Goal: Information Seeking & Learning: Learn about a topic

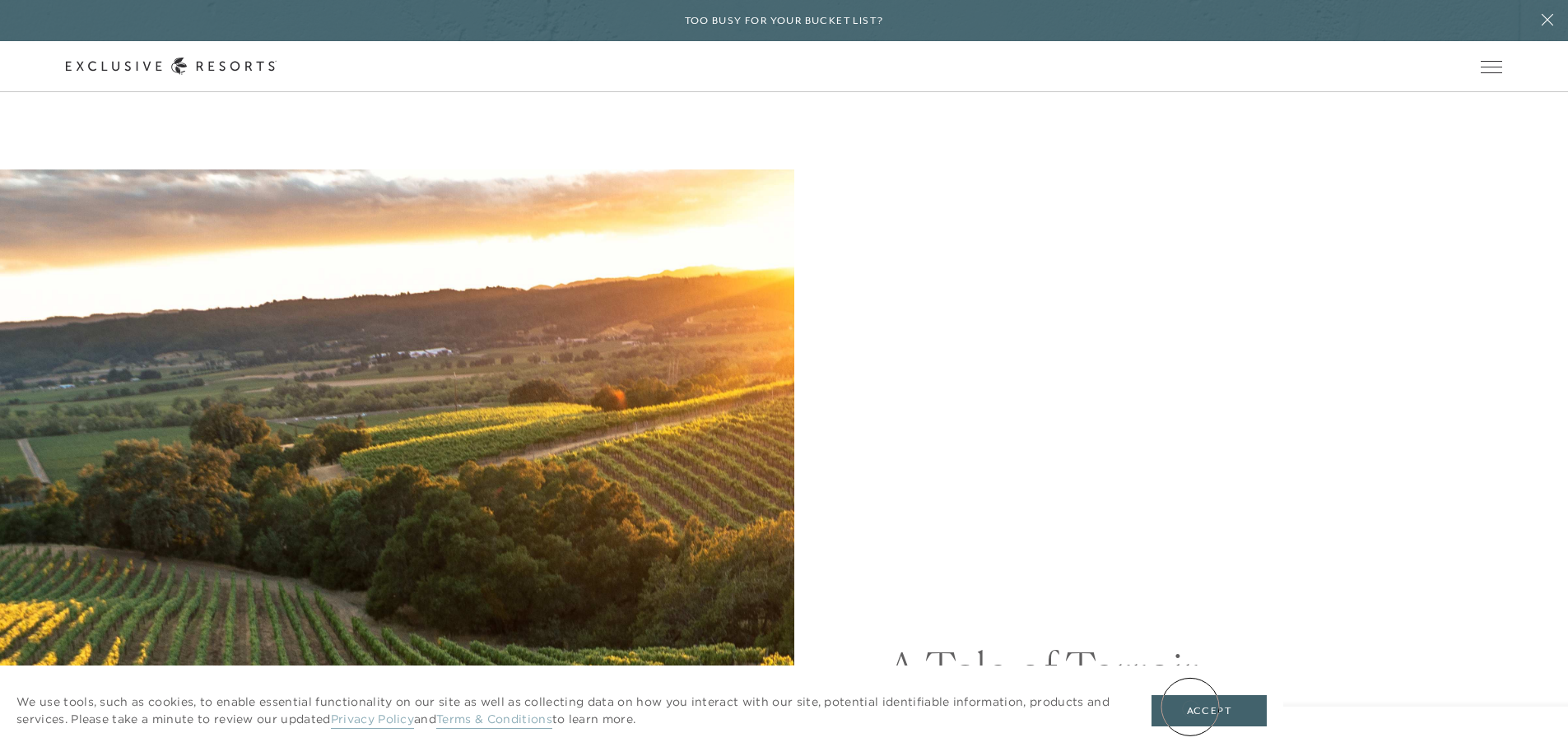
scroll to position [329, 0]
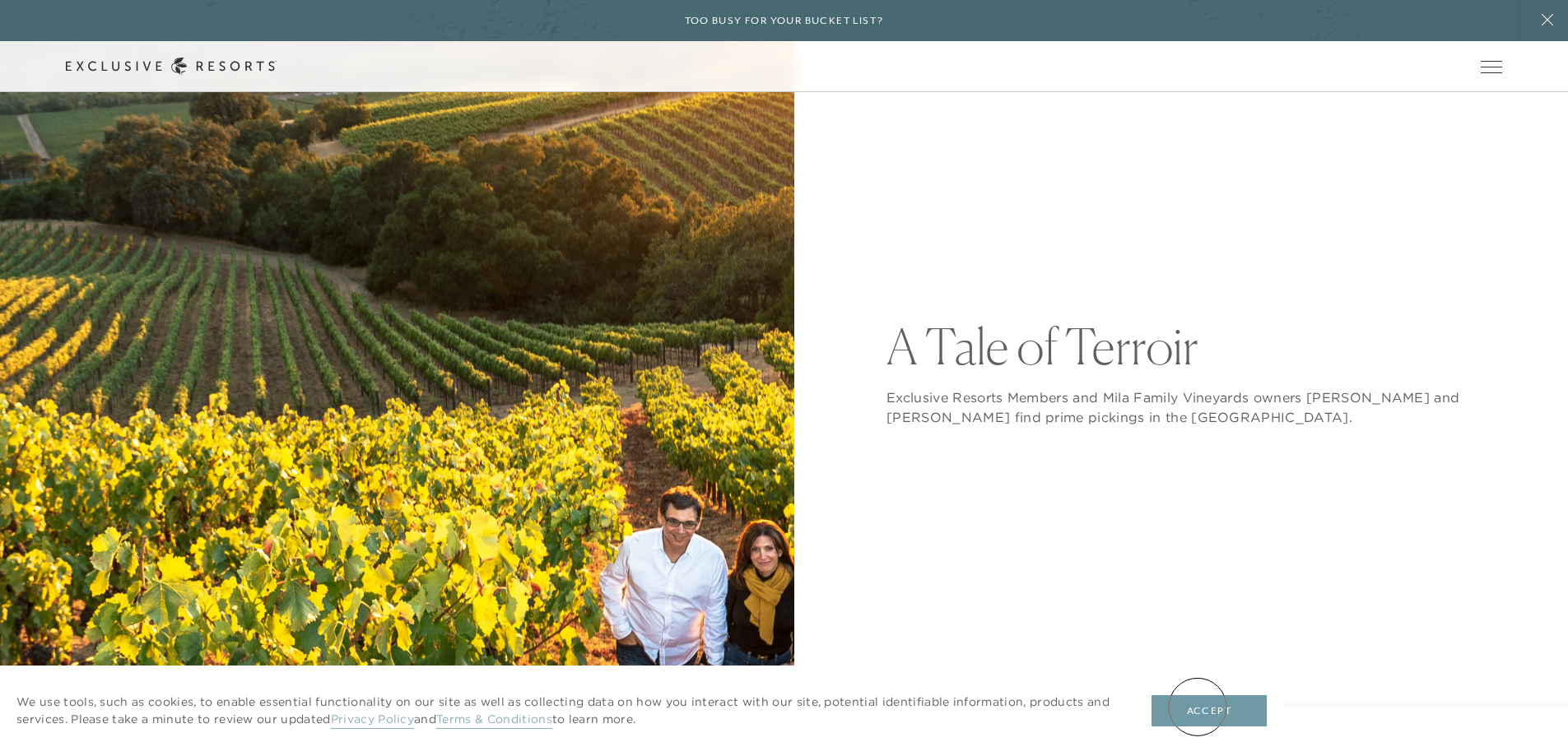
click at [1198, 707] on button "Accept" at bounding box center [1210, 711] width 115 height 32
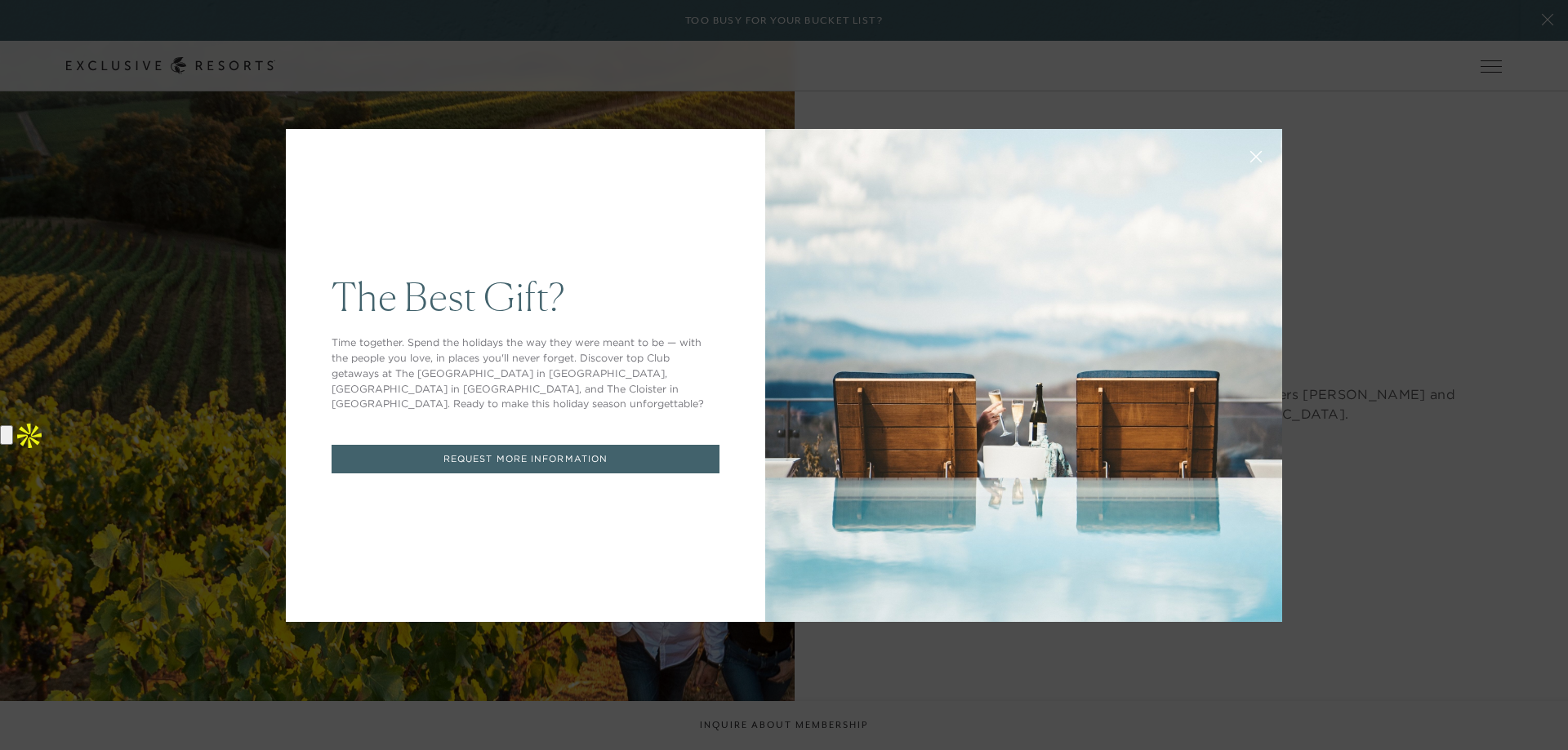
scroll to position [0, 0]
click at [1261, 155] on button at bounding box center [1255, 154] width 39 height 39
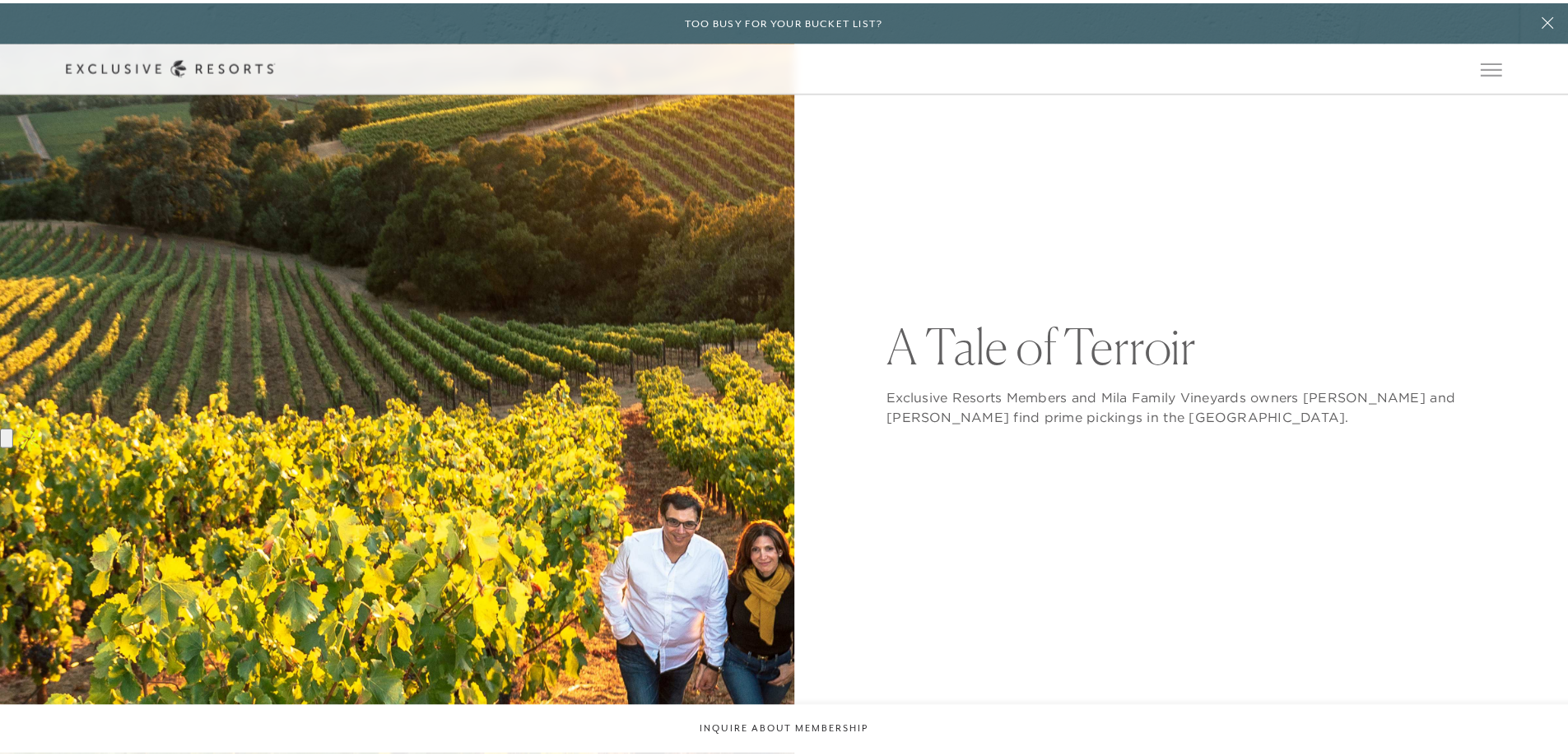
scroll to position [329, 0]
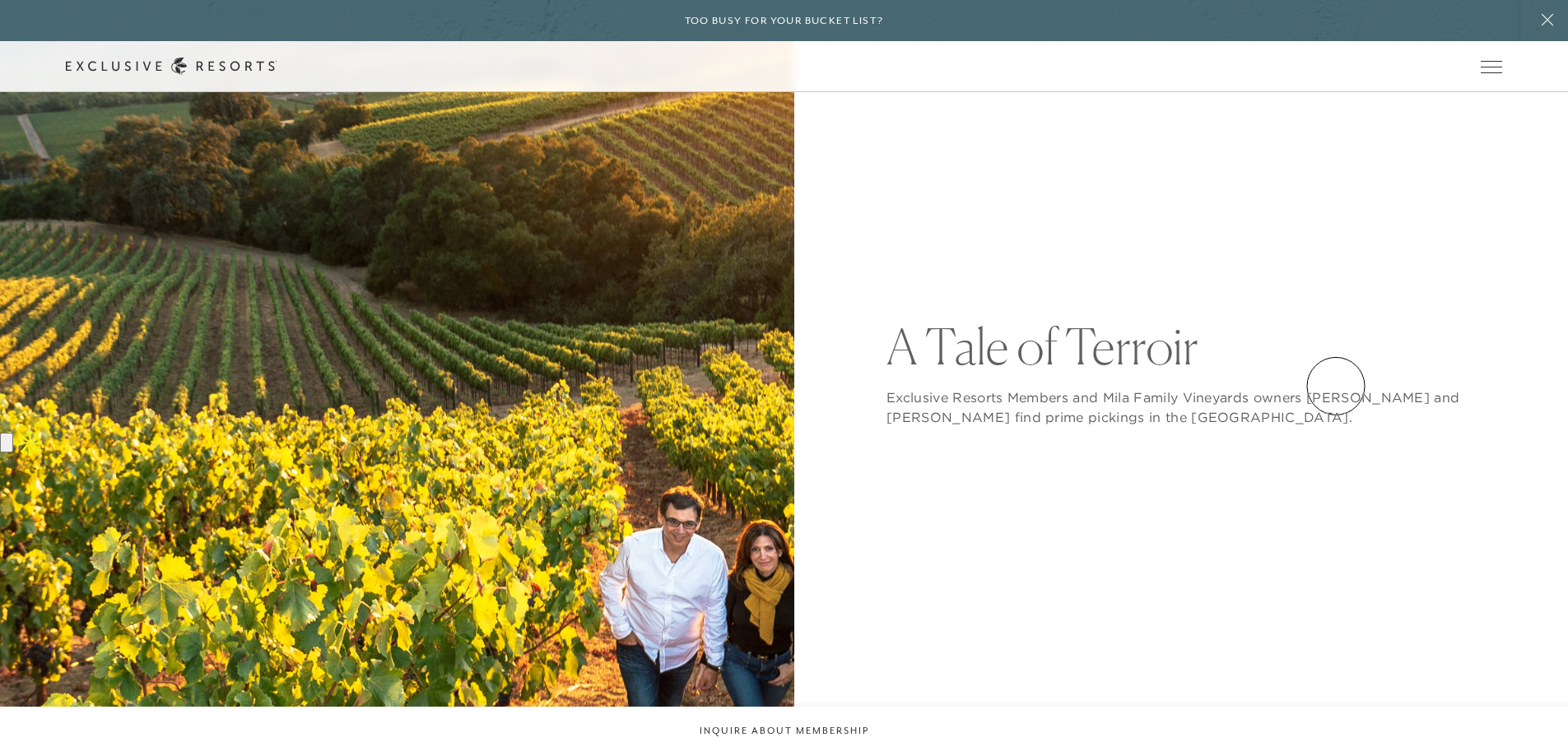
click at [1336, 386] on div "Exclusive Resorts Members and Mila Family Vineyards owners [PERSON_NAME] and [P…" at bounding box center [1194, 399] width 616 height 56
drag, startPoint x: 1336, startPoint y: 386, endPoint x: 1374, endPoint y: 394, distance: 38.8
click at [1374, 394] on div "Exclusive Resorts Members and Mila Family Vineyards owners [PERSON_NAME] and [P…" at bounding box center [1194, 399] width 616 height 56
copy p "[PERSON_NAME]"
click at [905, 416] on p "Exclusive Resorts Members and Mila Family Vineyards owners [PERSON_NAME] and [P…" at bounding box center [1194, 407] width 616 height 39
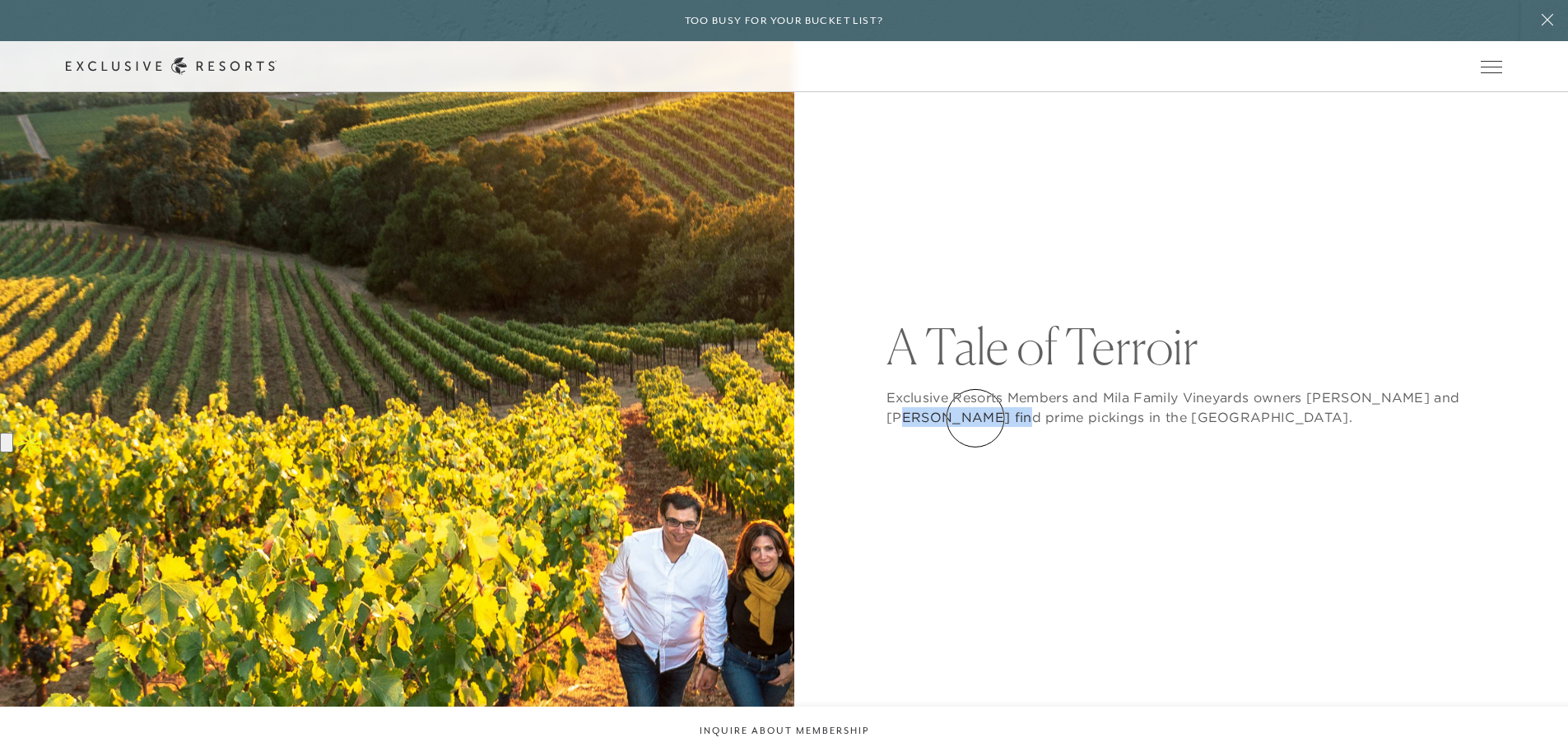
drag, startPoint x: 905, startPoint y: 416, endPoint x: 975, endPoint y: 418, distance: 70.0
click at [975, 418] on p "Exclusive Resorts Members and Mila Family Vineyards owners [PERSON_NAME] and [P…" at bounding box center [1194, 407] width 616 height 39
copy p "[PERSON_NAME]"
